Goal: Contribute content

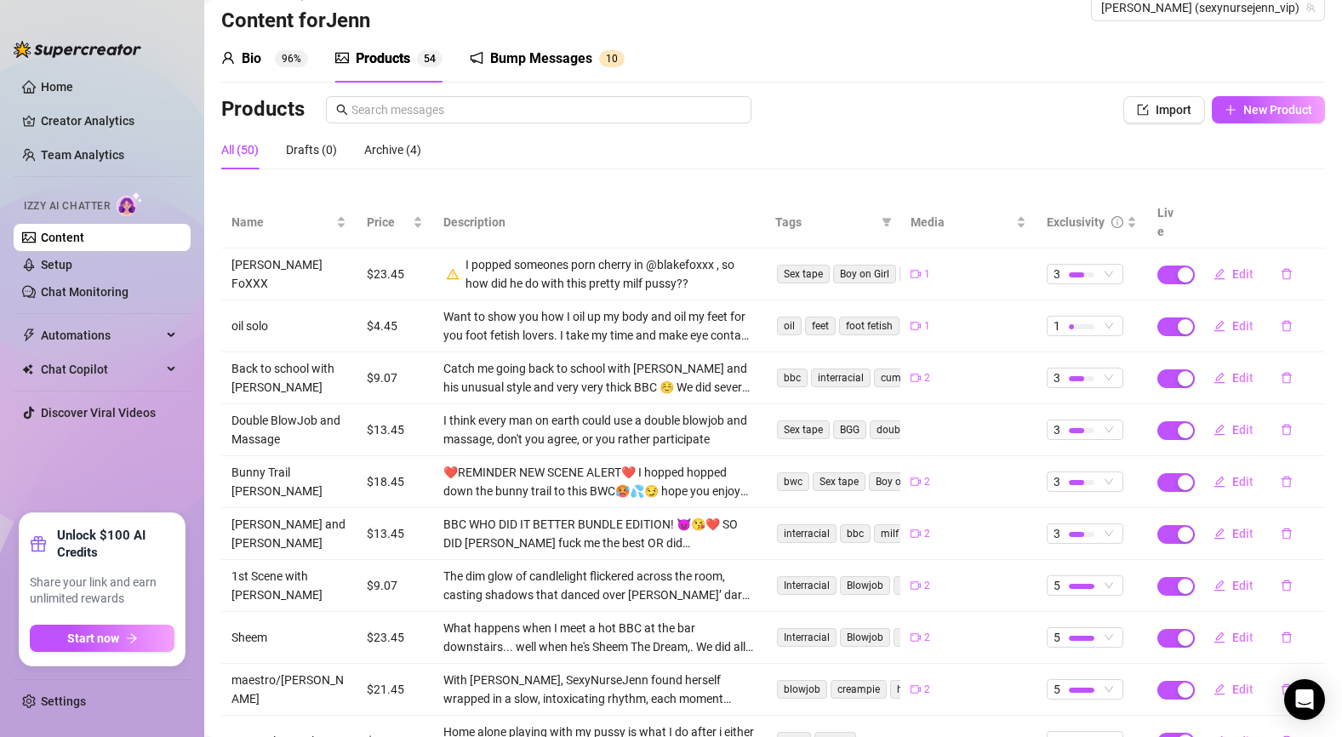
scroll to position [32, 0]
click at [1135, 212] on div "Exclusivity" at bounding box center [1092, 221] width 90 height 19
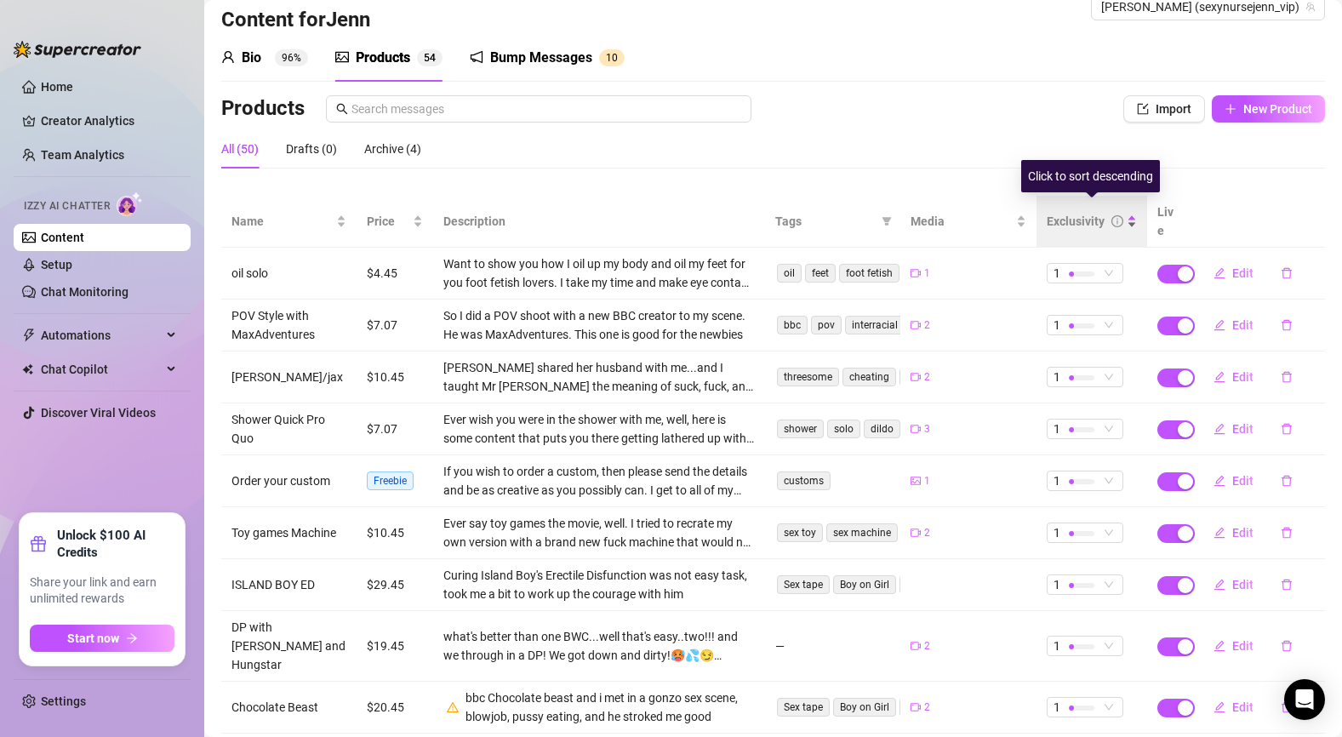
click at [1135, 212] on div "Exclusivity" at bounding box center [1092, 221] width 90 height 19
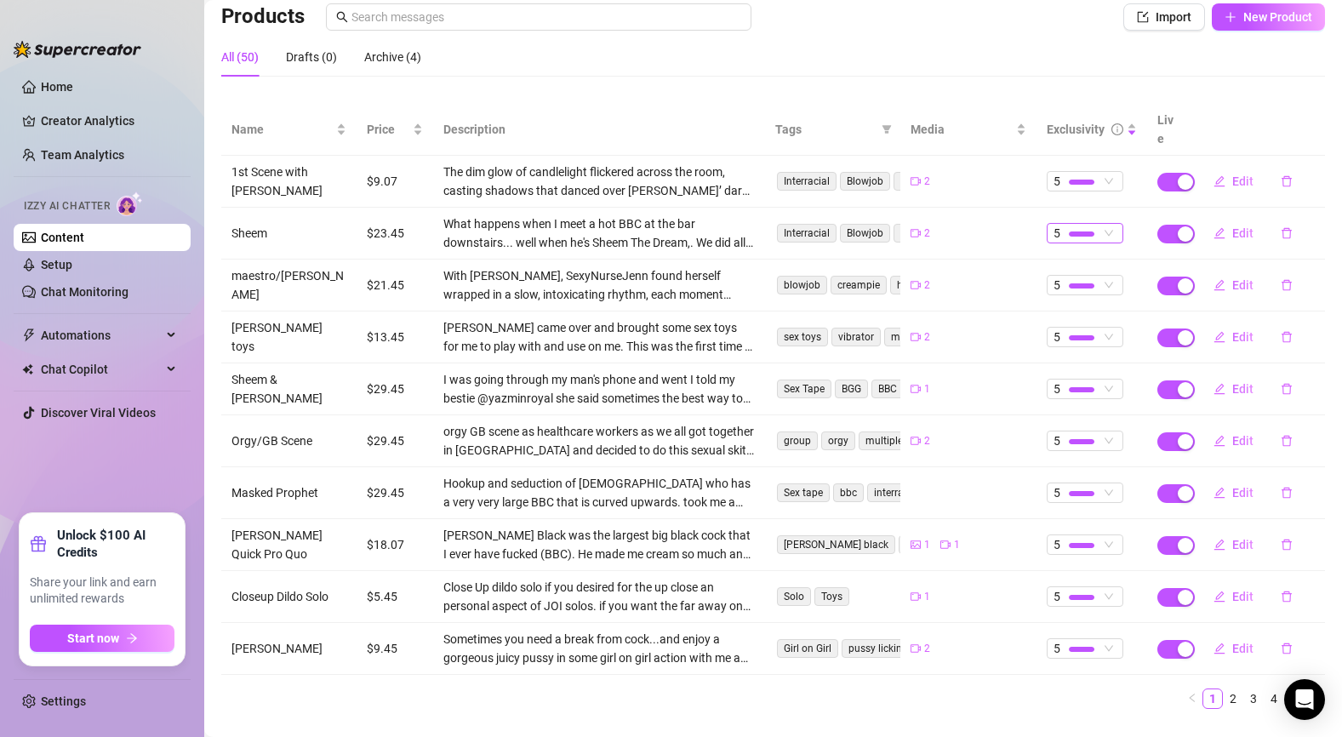
scroll to position [142, 0]
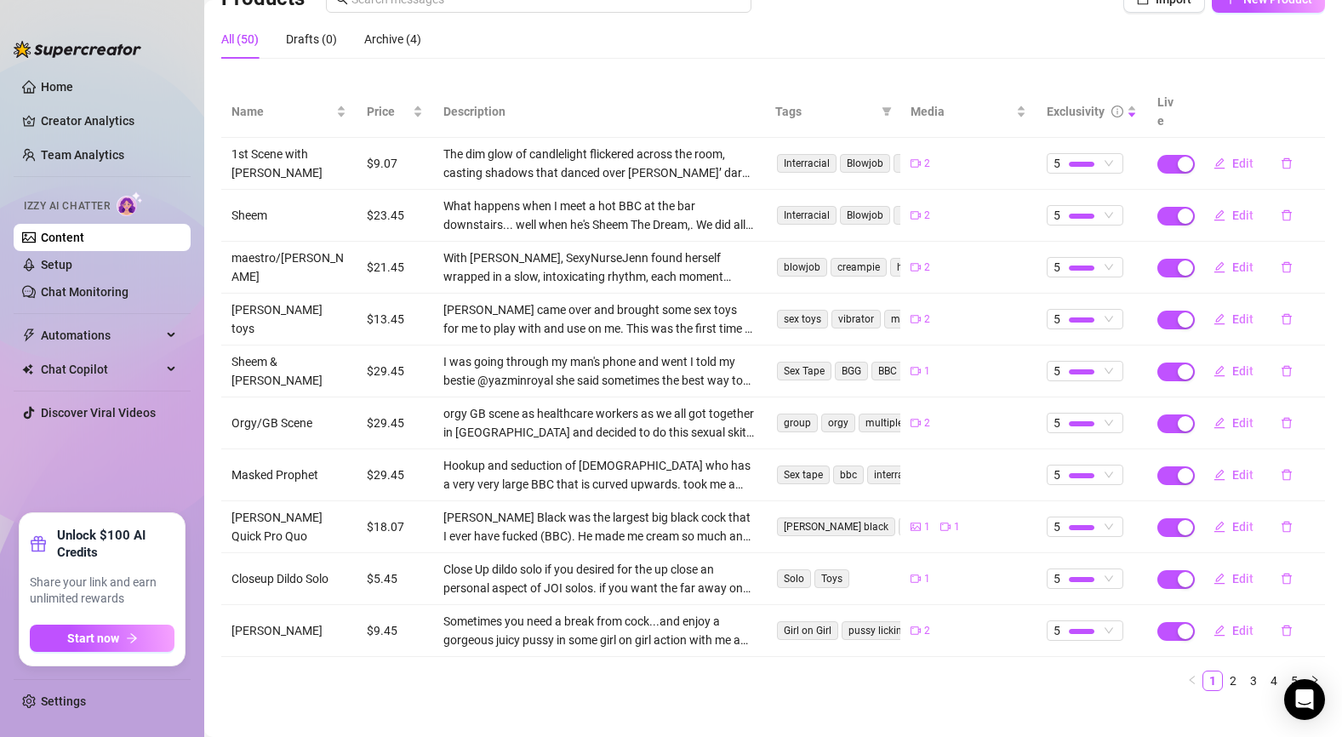
click at [1231, 672] on link "2" at bounding box center [1233, 681] width 19 height 19
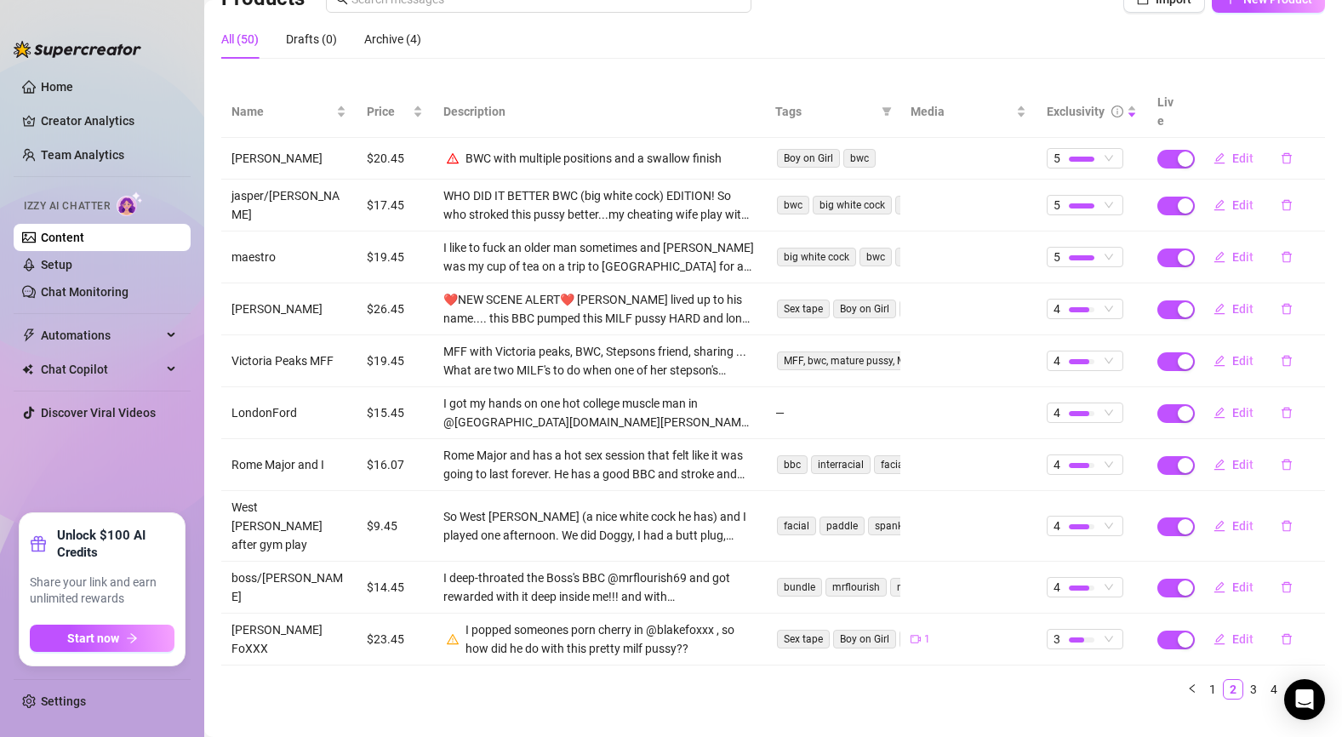
scroll to position [132, 0]
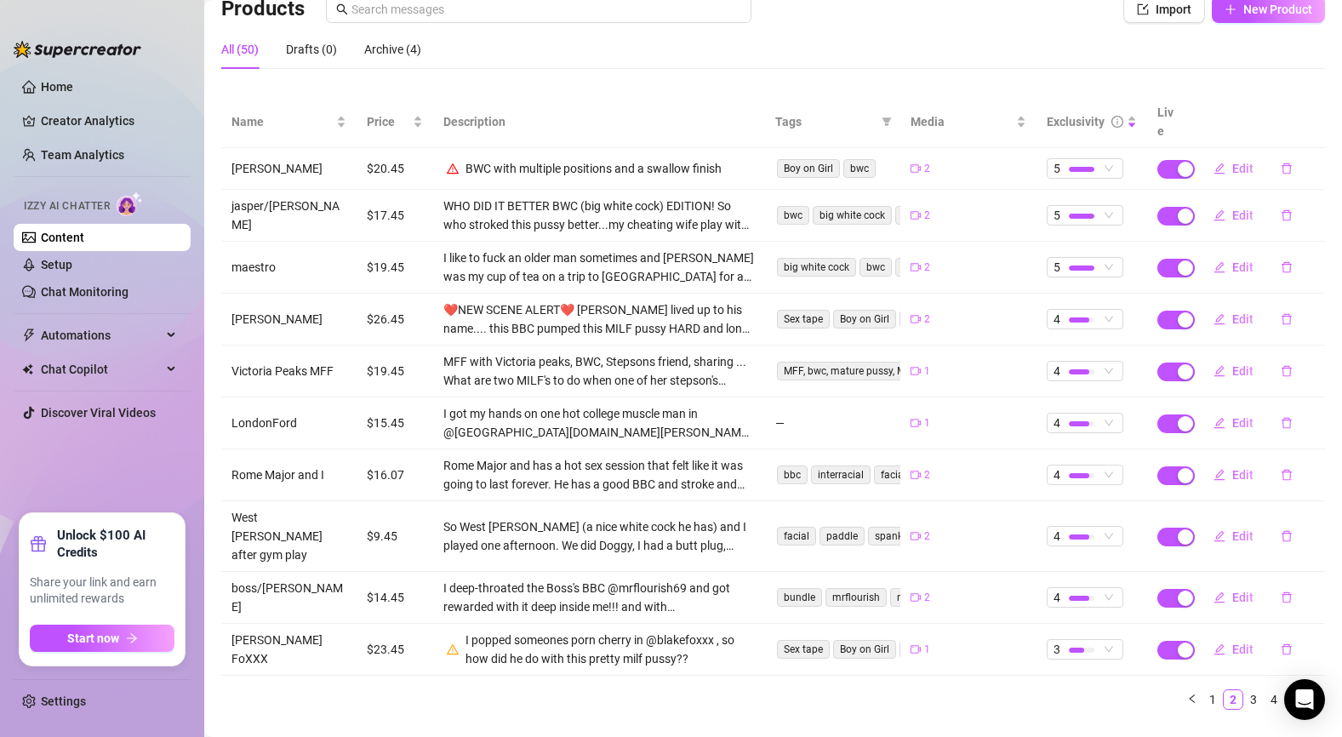
click at [1295, 690] on link "5" at bounding box center [1294, 699] width 19 height 19
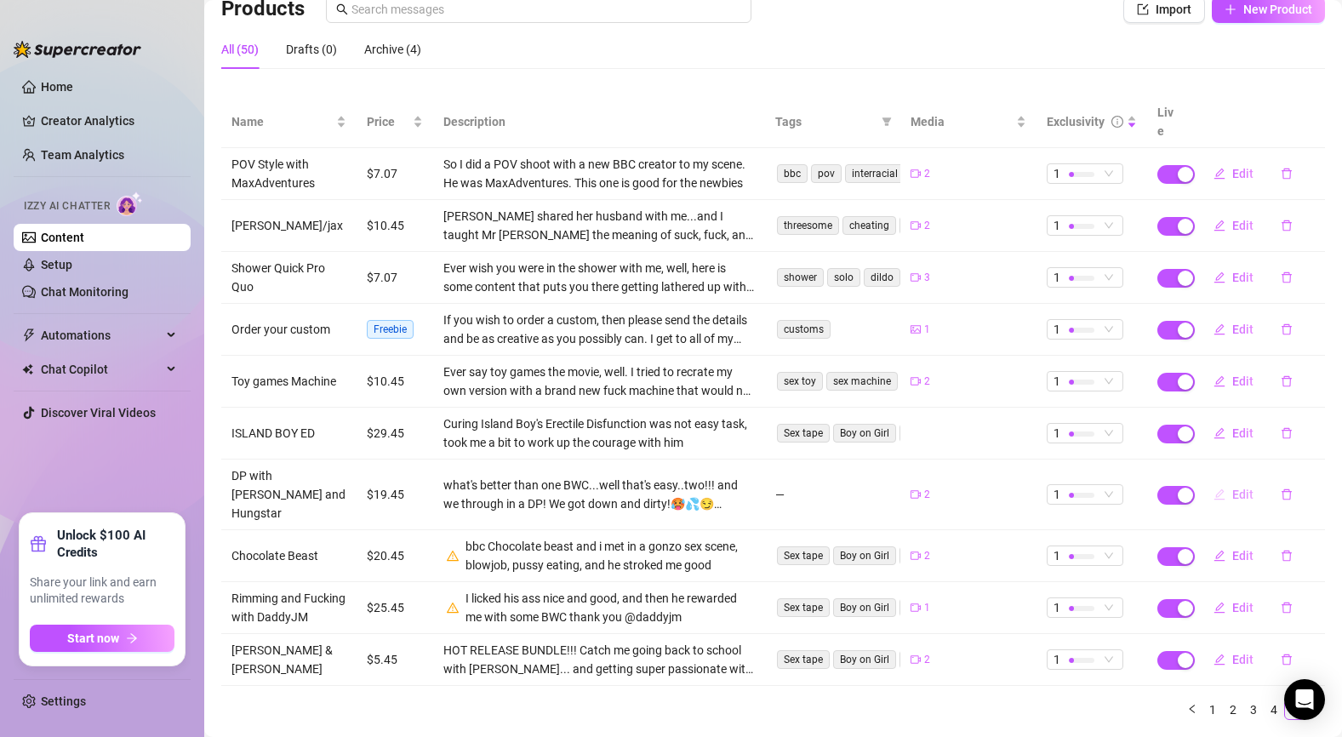
click at [1242, 488] on span "Edit" at bounding box center [1243, 495] width 21 height 14
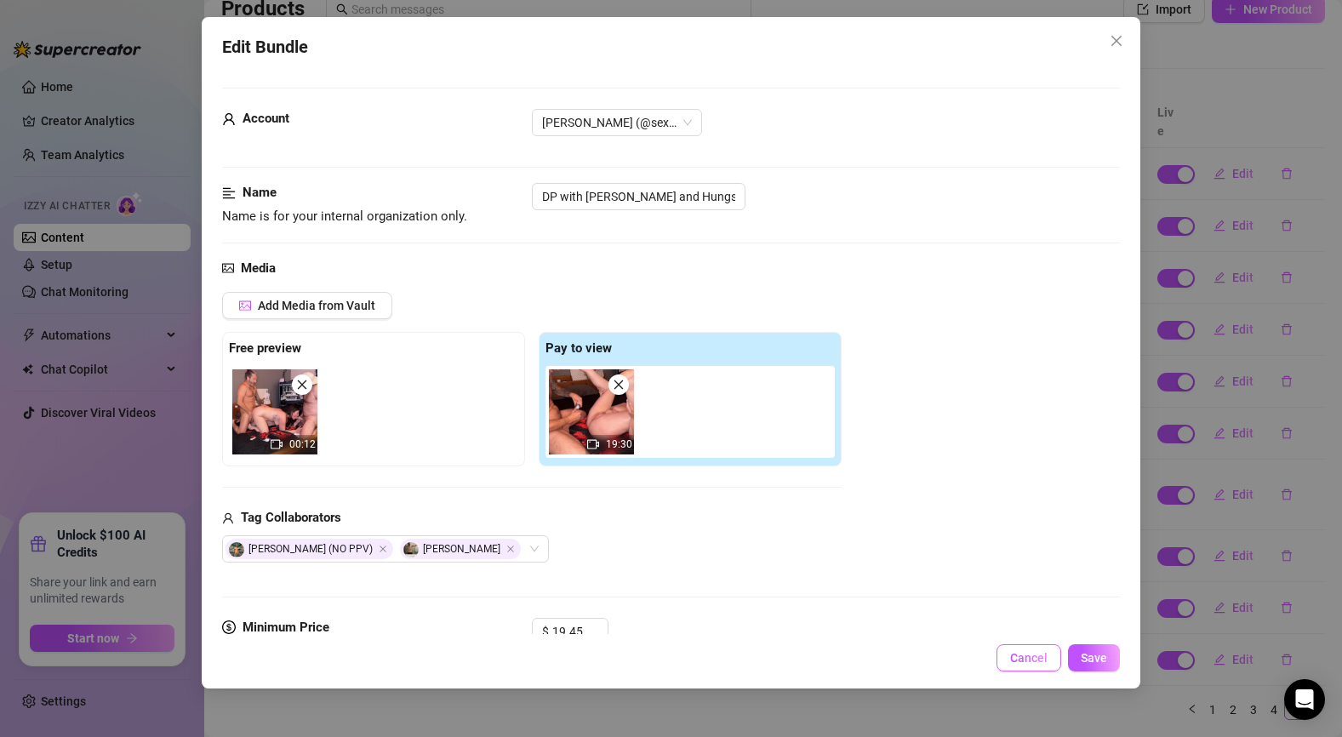
click at [1038, 663] on span "Cancel" at bounding box center [1028, 658] width 37 height 14
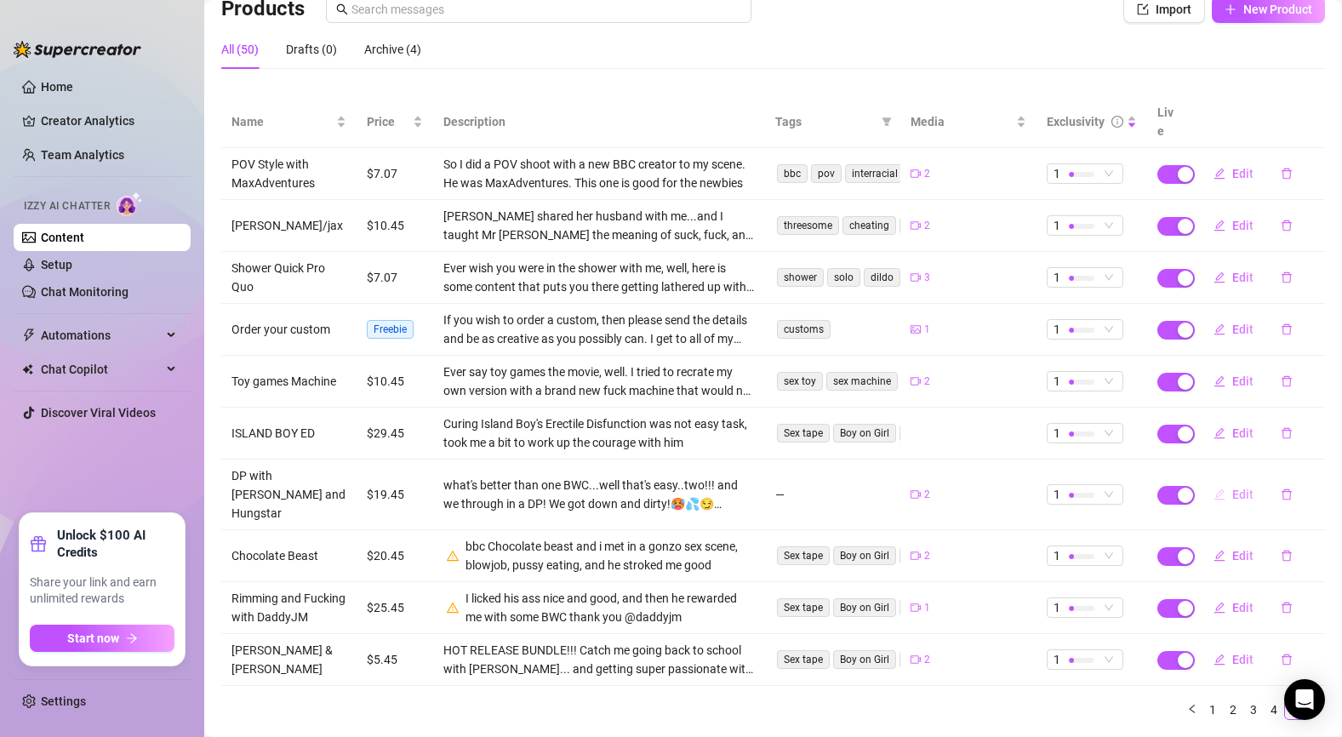
click at [1233, 488] on span "Edit" at bounding box center [1243, 495] width 21 height 14
type textarea "❤️ NEW SCENE ALERT❤️ what's better than one BWC...well that's easy..two!!! and …"
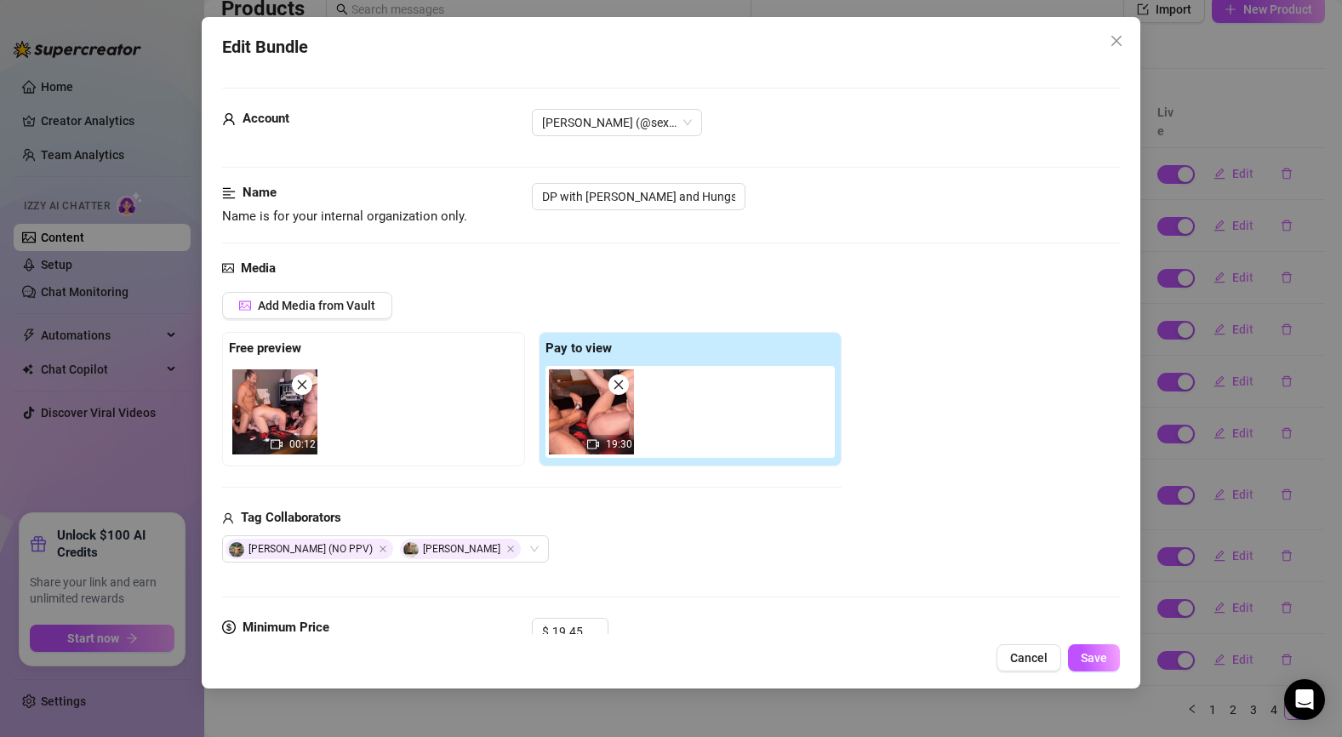
click at [308, 382] on span at bounding box center [302, 385] width 20 height 20
click at [278, 400] on div at bounding box center [373, 408] width 289 height 85
click at [315, 301] on span "Add Media from Vault" at bounding box center [316, 306] width 117 height 14
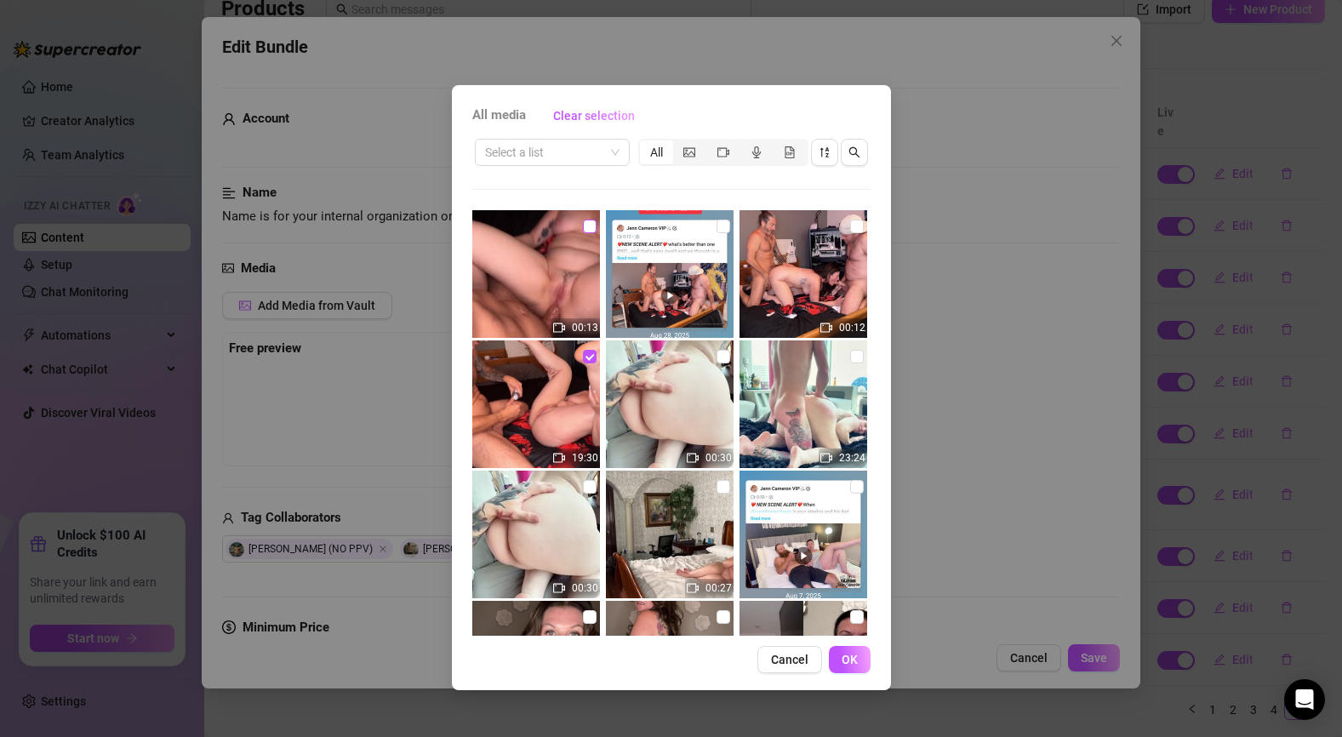
click at [587, 226] on input "checkbox" at bounding box center [590, 227] width 14 height 14
checkbox input "true"
click at [846, 656] on span "OK" at bounding box center [850, 660] width 16 height 14
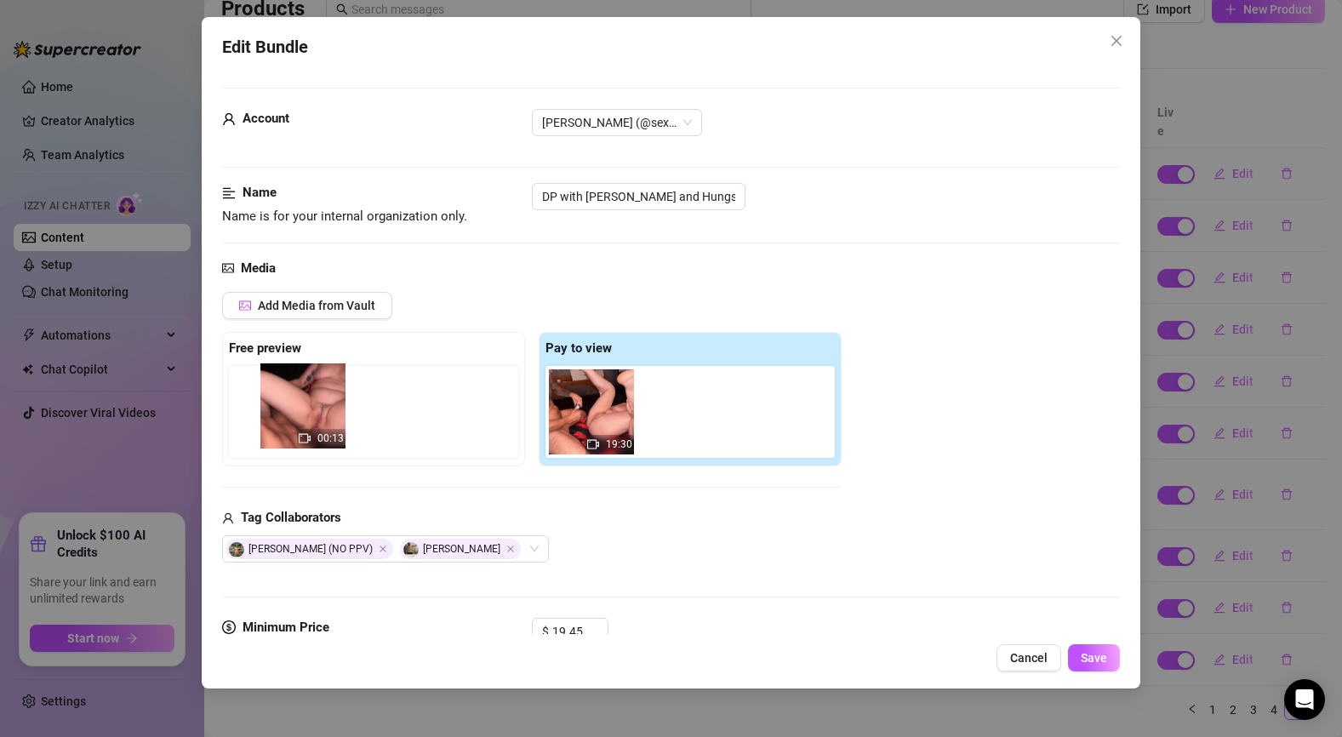
drag, startPoint x: 703, startPoint y: 443, endPoint x: 317, endPoint y: 438, distance: 386.5
click at [317, 438] on div "Free preview Pay to view 19:30 00:13" at bounding box center [532, 399] width 620 height 134
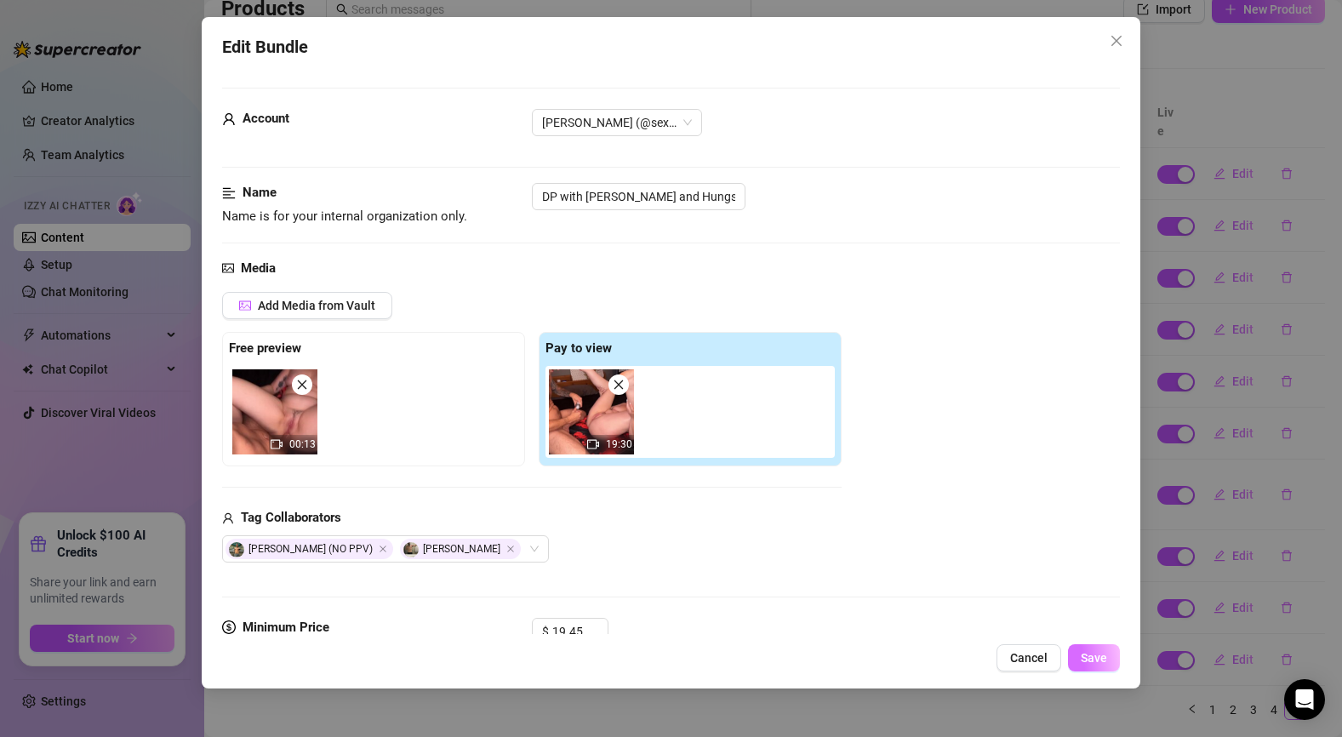
click at [1106, 656] on span "Save" at bounding box center [1094, 658] width 26 height 14
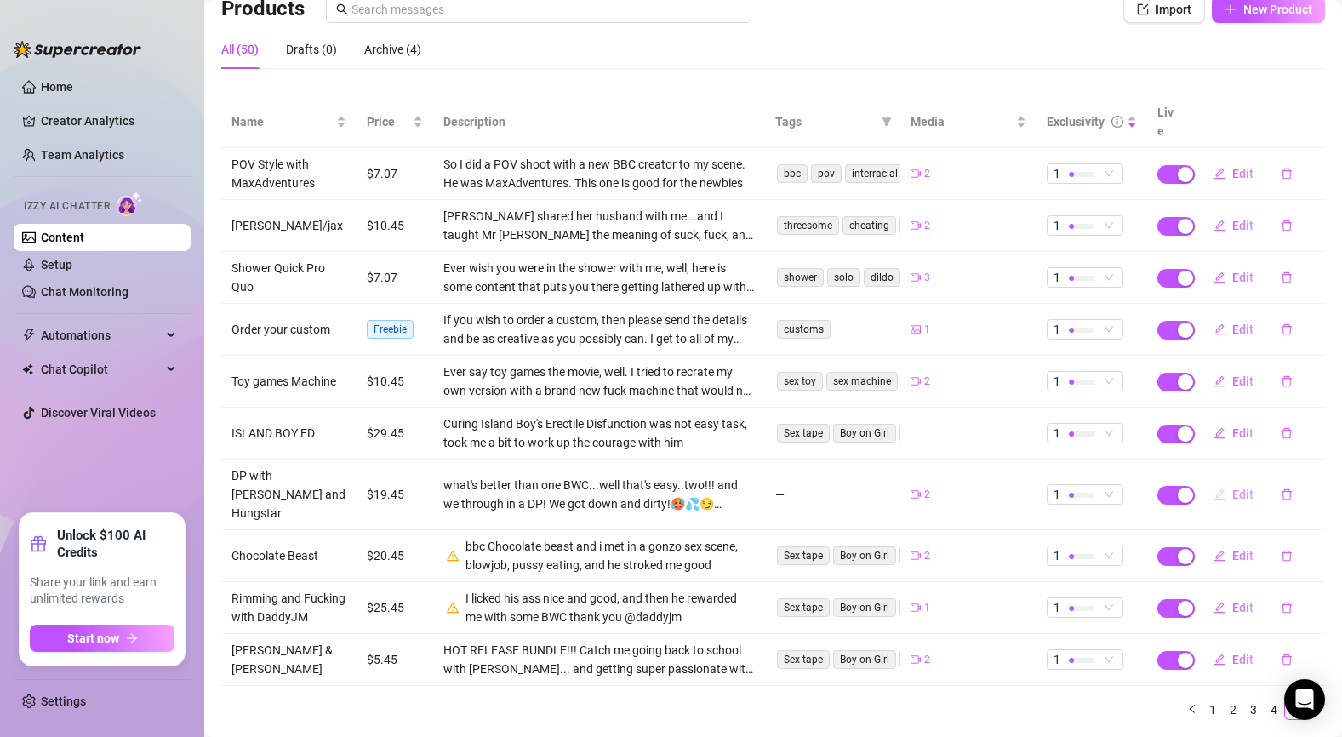
click at [1244, 488] on span "Edit" at bounding box center [1243, 495] width 21 height 14
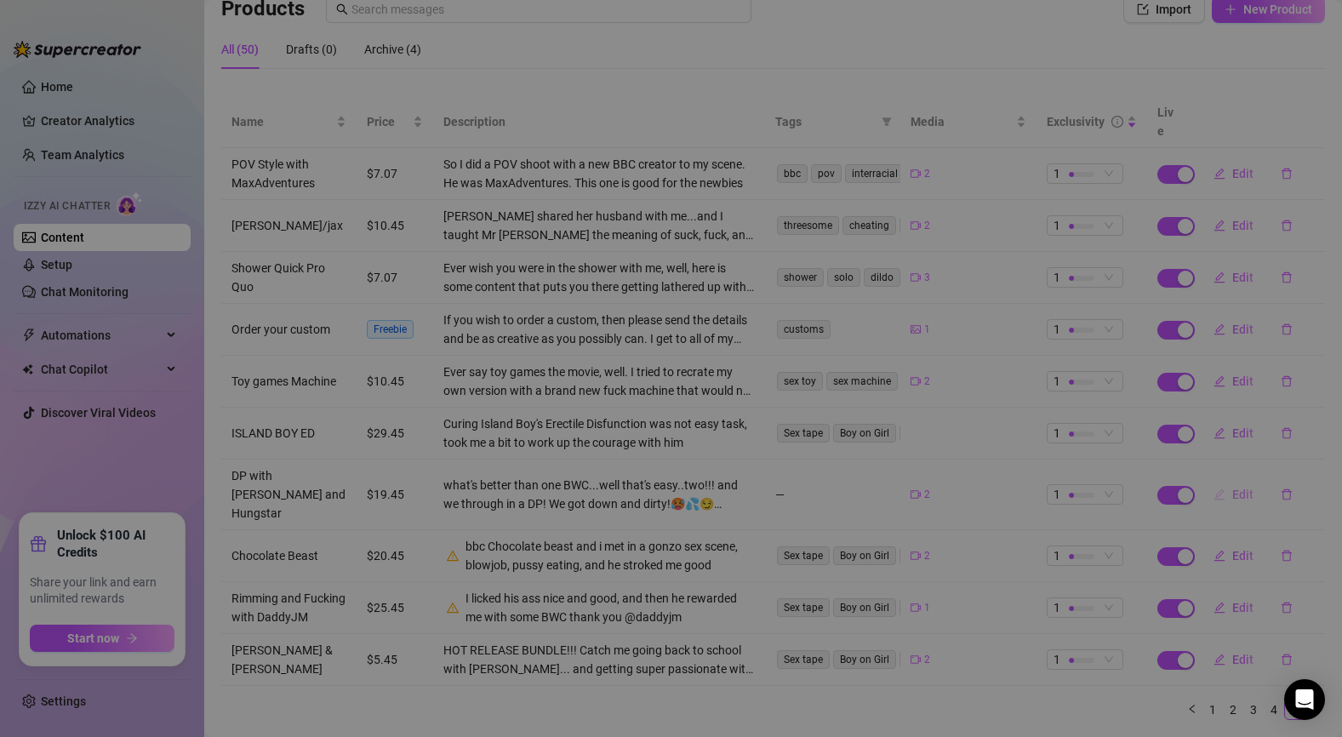
type textarea "❤️ NEW SCENE ALERT❤️ what's better than one BWC...well that's easy..two!!! and …"
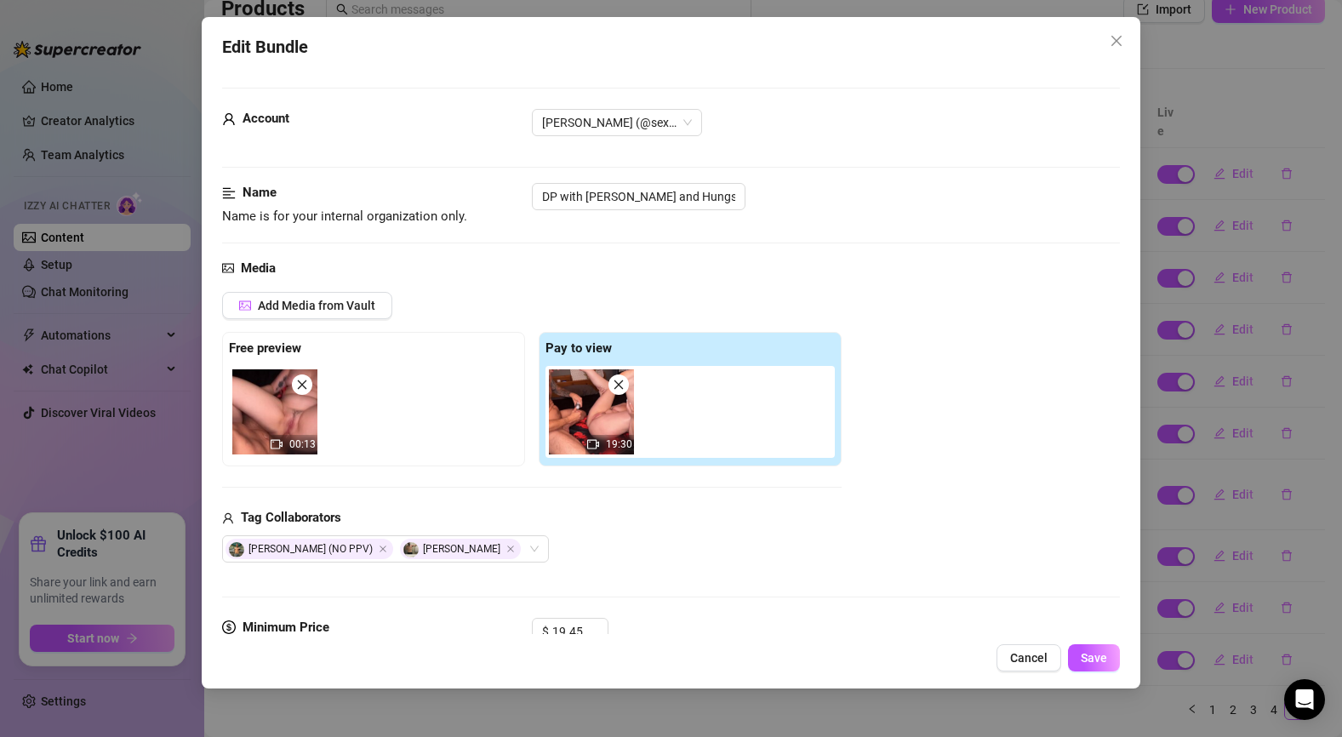
click at [620, 395] on img at bounding box center [591, 411] width 85 height 85
click at [621, 384] on icon "close" at bounding box center [619, 385] width 12 height 12
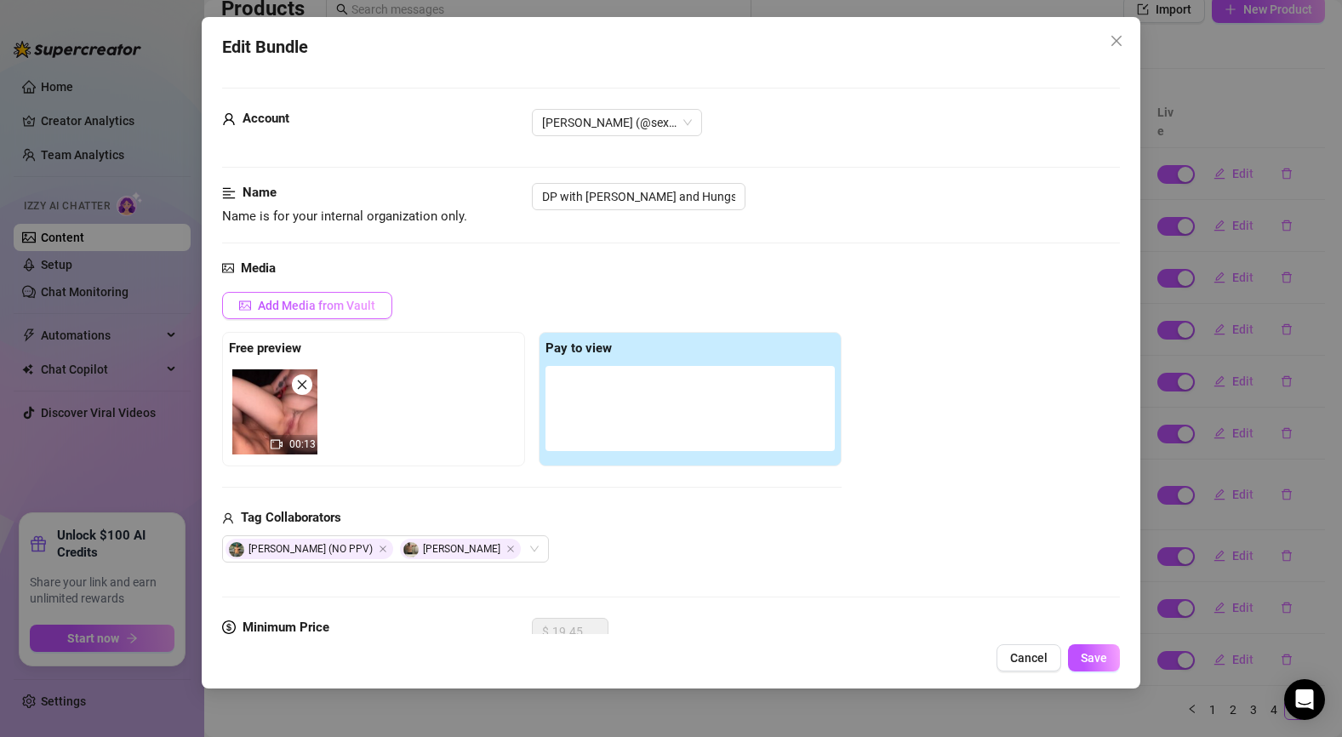
click at [365, 308] on span "Add Media from Vault" at bounding box center [316, 306] width 117 height 14
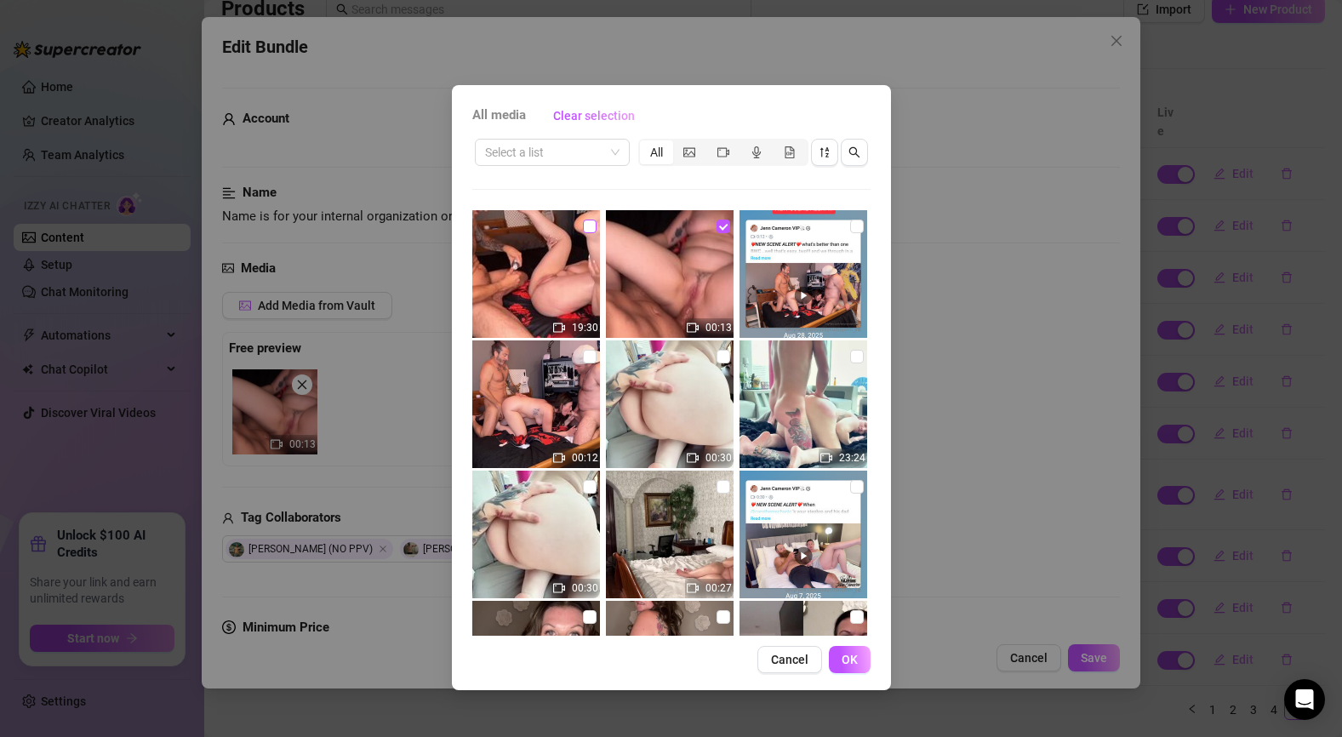
click at [594, 227] on input "checkbox" at bounding box center [590, 227] width 14 height 14
checkbox input "true"
click at [727, 226] on input "checkbox" at bounding box center [724, 227] width 14 height 14
checkbox input "false"
click at [861, 671] on button "OK" at bounding box center [850, 659] width 42 height 27
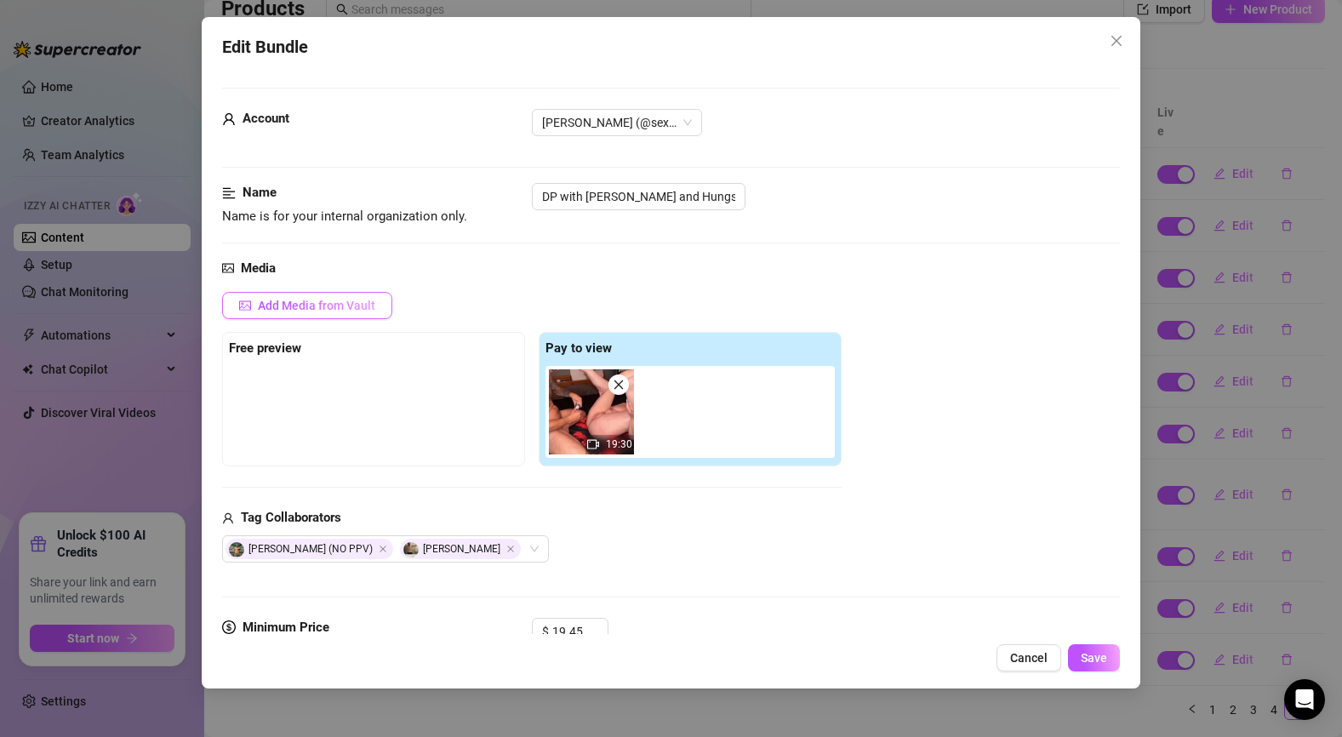
click at [359, 309] on span "Add Media from Vault" at bounding box center [316, 306] width 117 height 14
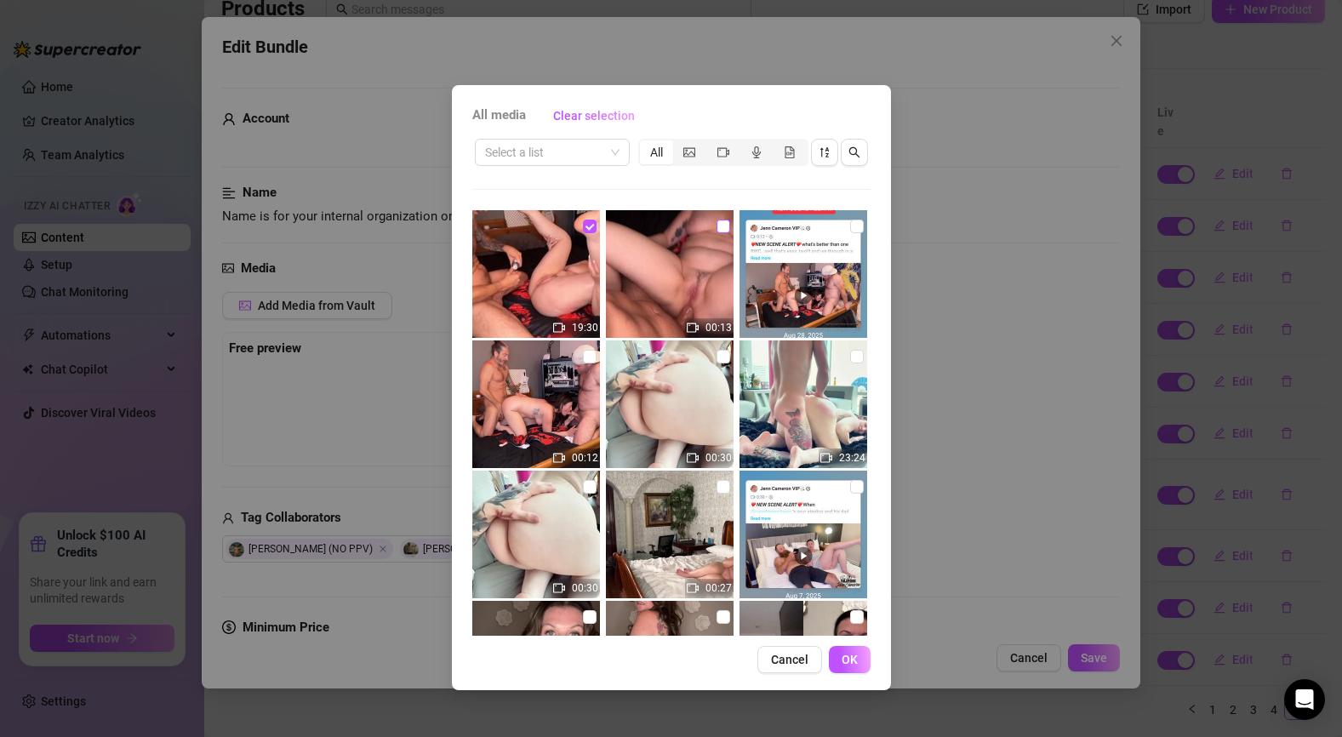
click at [721, 229] on input "checkbox" at bounding box center [724, 227] width 14 height 14
checkbox input "true"
click at [849, 655] on span "OK" at bounding box center [850, 660] width 16 height 14
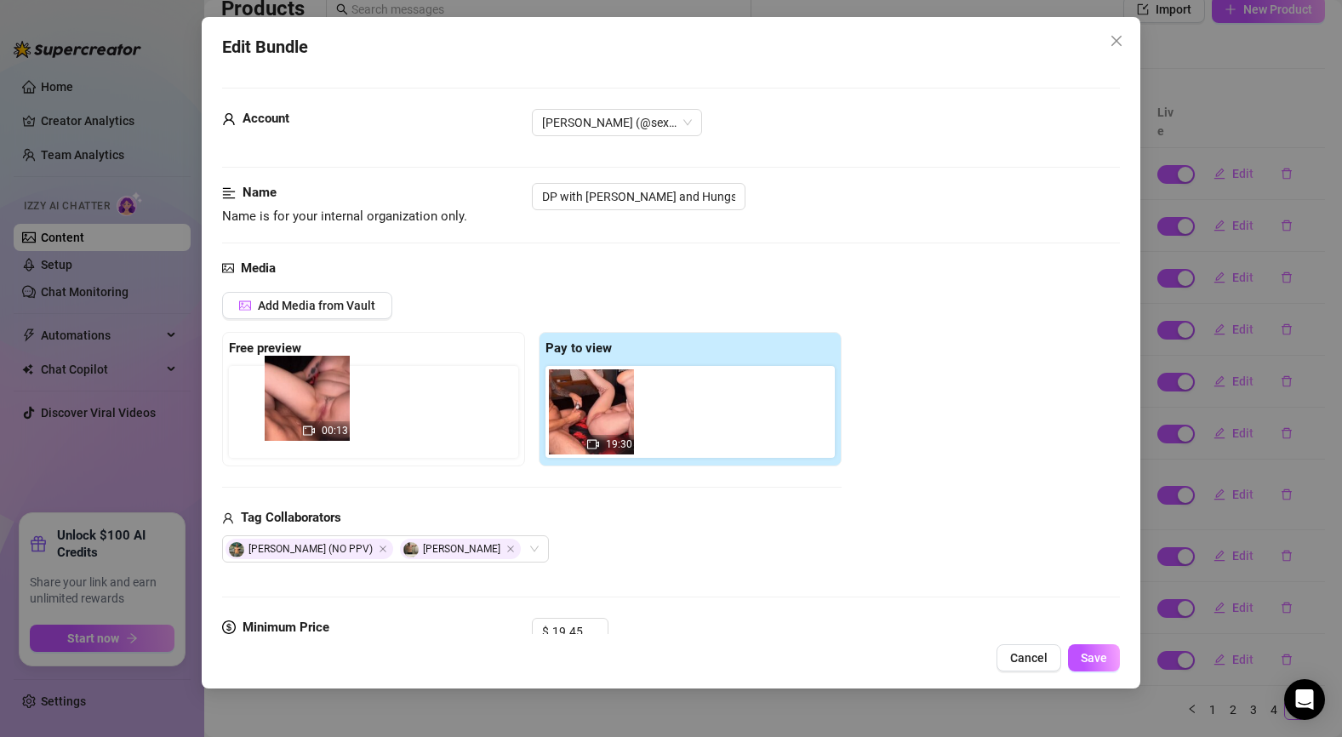
drag, startPoint x: 700, startPoint y: 426, endPoint x: 315, endPoint y: 411, distance: 385.0
click at [315, 411] on div "Free preview Pay to view 19:30 00:13" at bounding box center [532, 399] width 620 height 134
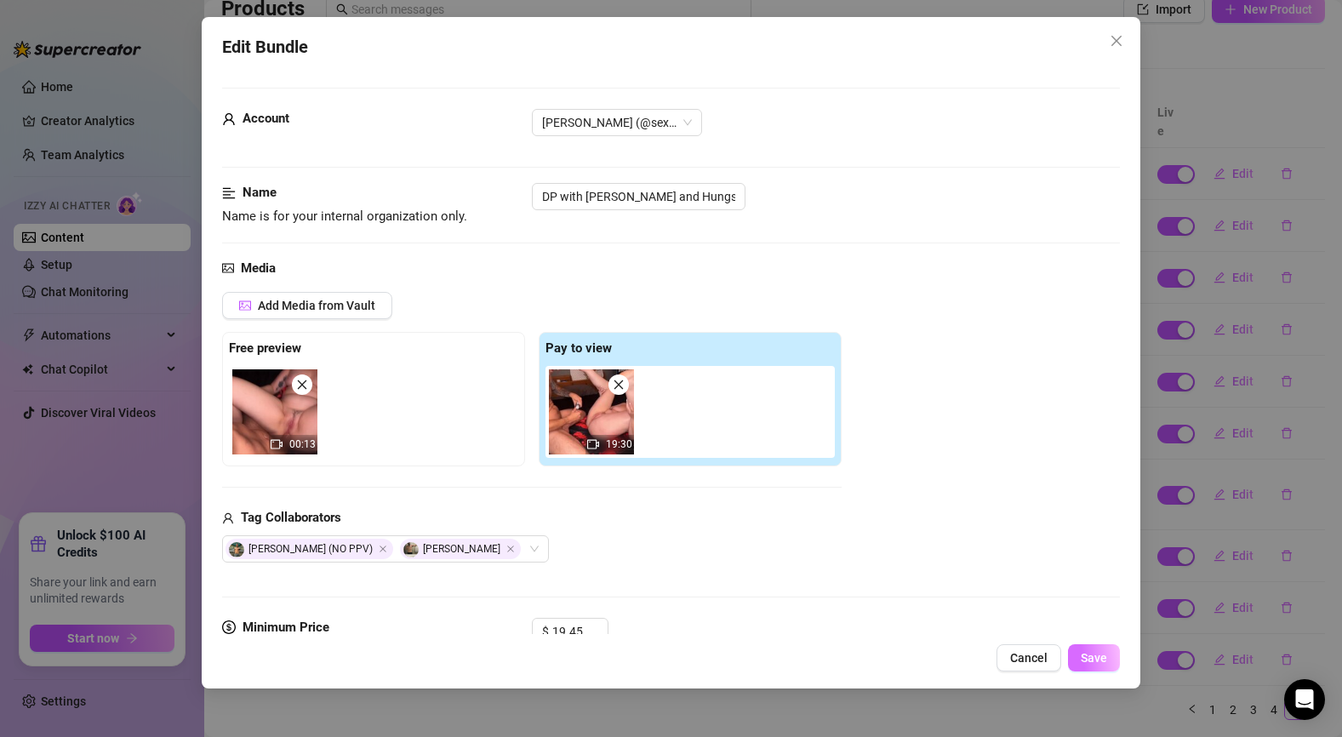
click at [1108, 662] on button "Save" at bounding box center [1094, 657] width 52 height 27
